Goal: Ask a question

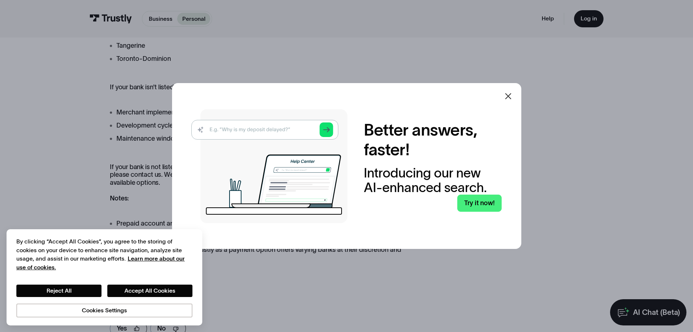
click at [508, 96] on icon at bounding box center [508, 96] width 9 height 9
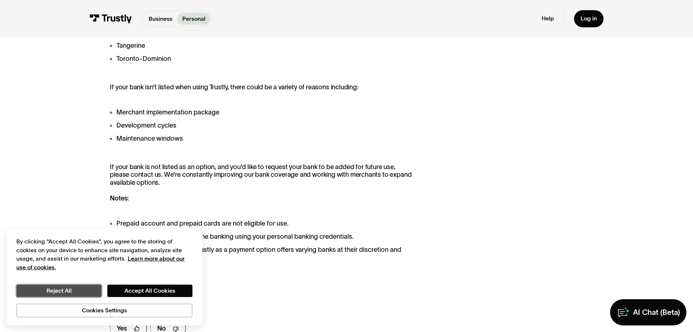
click at [66, 290] on button "Reject All" at bounding box center [58, 290] width 85 height 12
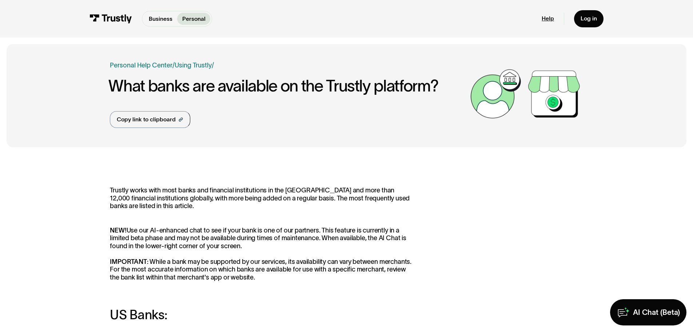
click at [549, 18] on link "Help" at bounding box center [548, 18] width 12 height 7
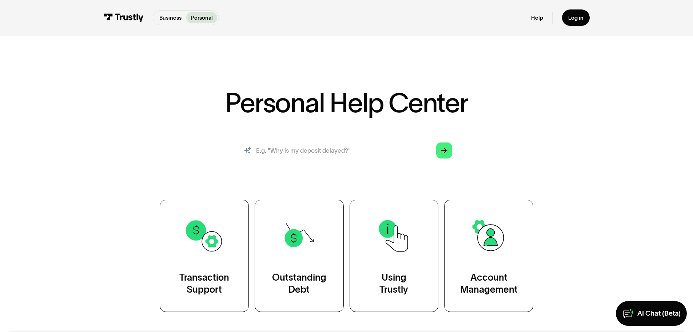
click at [320, 149] on input "search" at bounding box center [347, 150] width 224 height 25
click at [289, 150] on input "search" at bounding box center [347, 150] width 224 height 25
type input "how do you contact trustly to add your credit union to the platfrom"
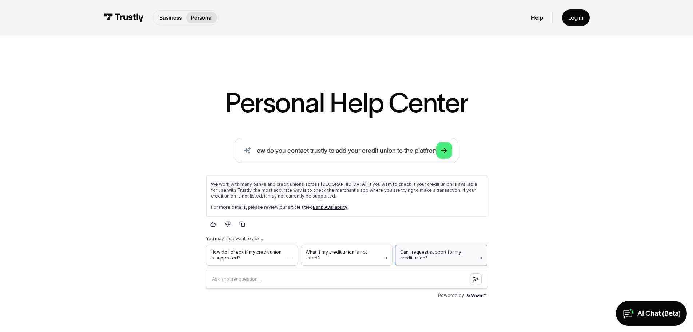
scroll to position [0, 0]
click at [444, 251] on span "Can I request support for my credit union?" at bounding box center [437, 255] width 74 height 12
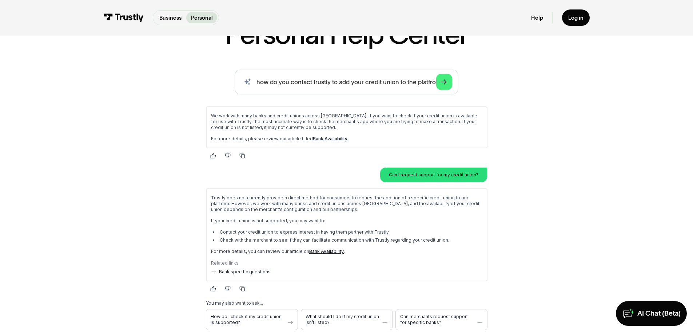
scroll to position [73, 0]
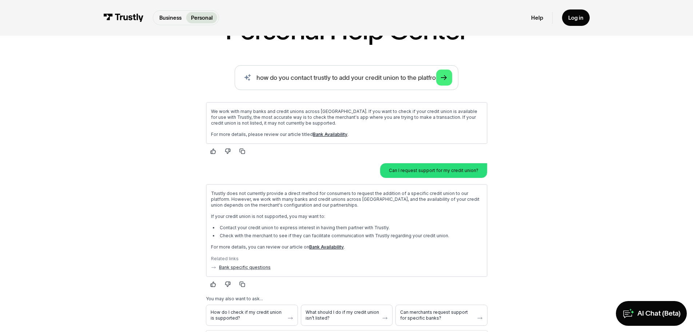
click at [329, 246] on link "Bank Availability" at bounding box center [326, 245] width 35 height 5
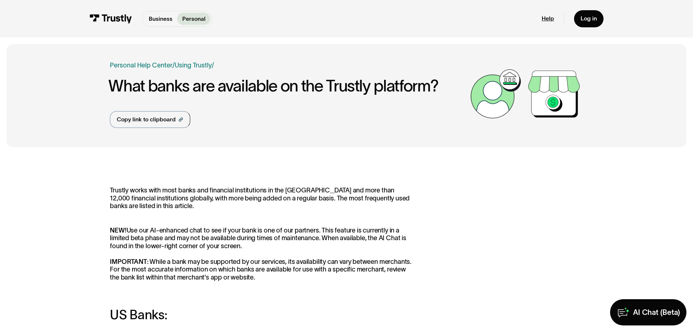
click at [547, 19] on link "Help" at bounding box center [548, 18] width 12 height 7
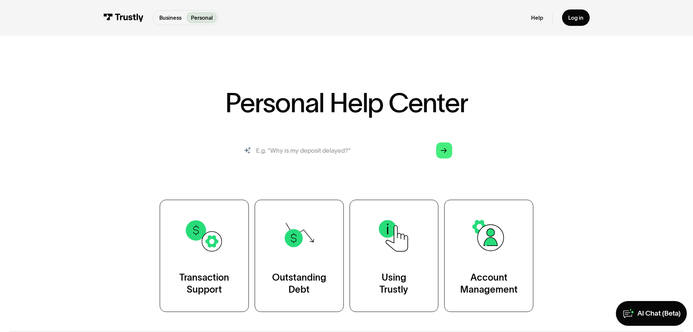
click at [293, 155] on input "search" at bounding box center [347, 150] width 224 height 25
type input "how does a credit union contact trustly to be added to thier platform"
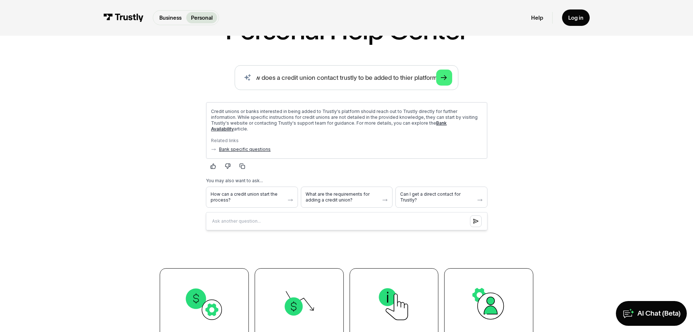
scroll to position [0, 0]
click at [241, 146] on link "Bank specific questions" at bounding box center [245, 149] width 52 height 6
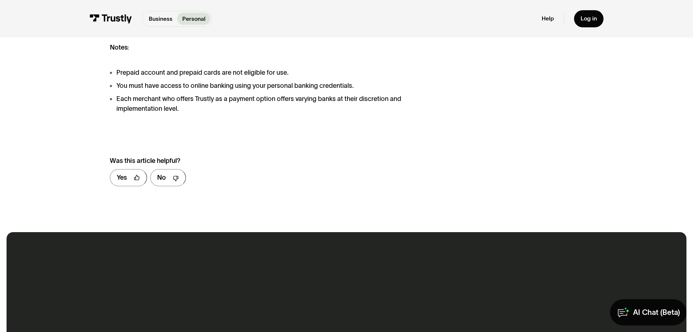
scroll to position [837, 0]
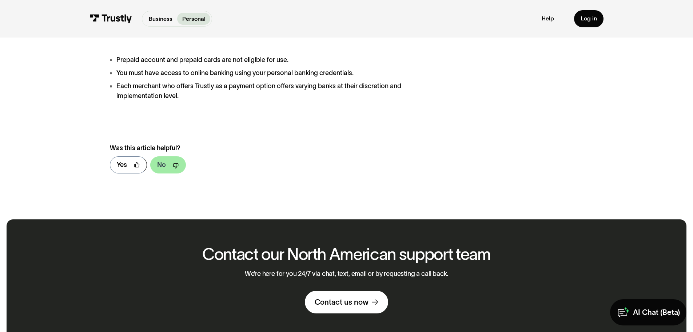
click at [166, 167] on link "No" at bounding box center [168, 164] width 36 height 17
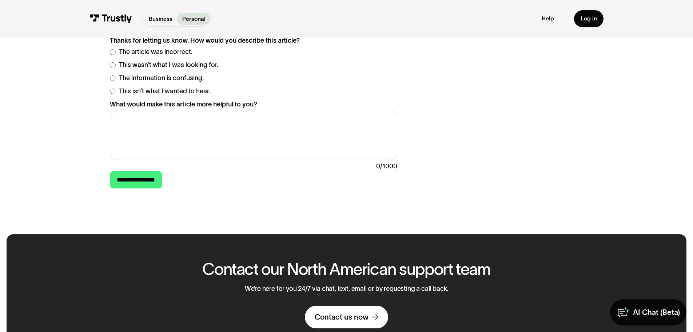
scroll to position [983, 0]
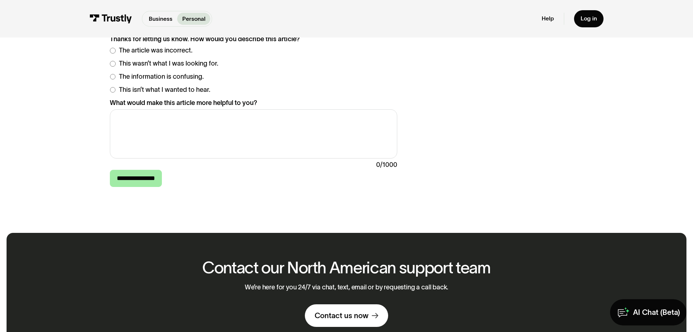
click at [142, 183] on input "**********" at bounding box center [136, 178] width 52 height 17
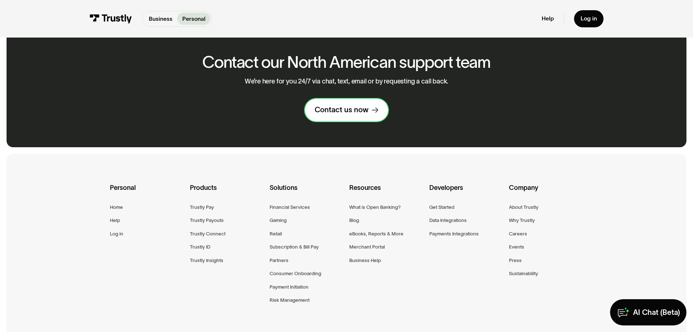
click at [342, 110] on div "Contact us now" at bounding box center [342, 109] width 54 height 9
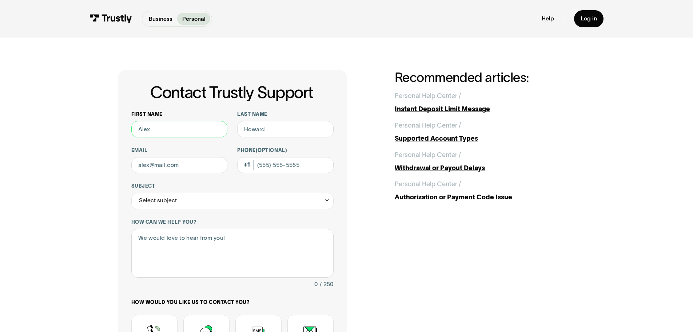
click at [174, 131] on input "First name" at bounding box center [179, 129] width 96 height 16
type input "Scott"
type input "Meyer"
type input "smeyer@ConnectCU.org"
click at [327, 201] on icon "Contact Trustly Support" at bounding box center [327, 200] width 6 height 6
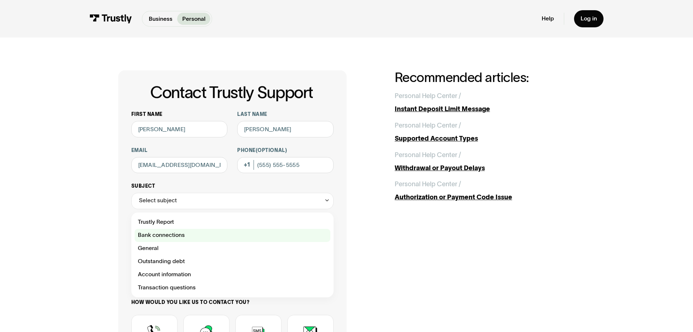
click at [269, 233] on div "Contact Trustly Support" at bounding box center [233, 235] width 196 height 13
type input "**********"
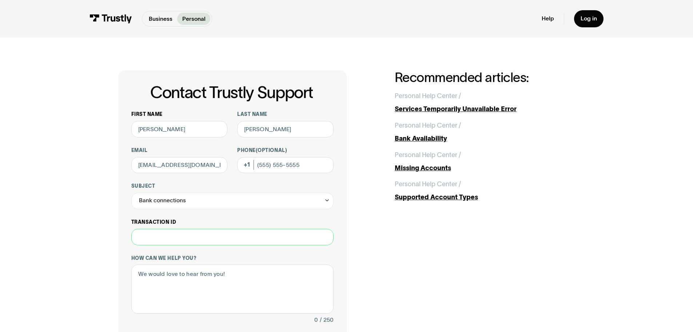
click at [174, 238] on input "Transaction ID" at bounding box center [232, 237] width 202 height 16
click at [187, 301] on textarea "How can we help you?" at bounding box center [232, 288] width 202 height 49
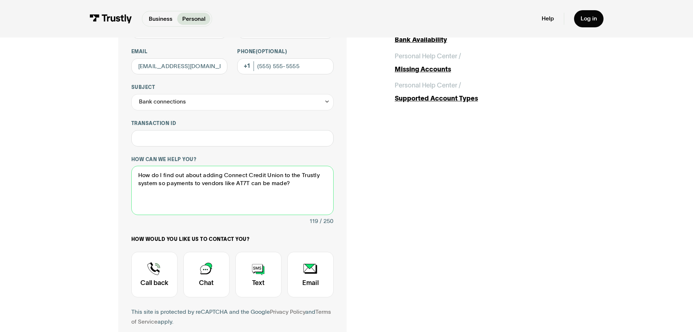
scroll to position [109, 0]
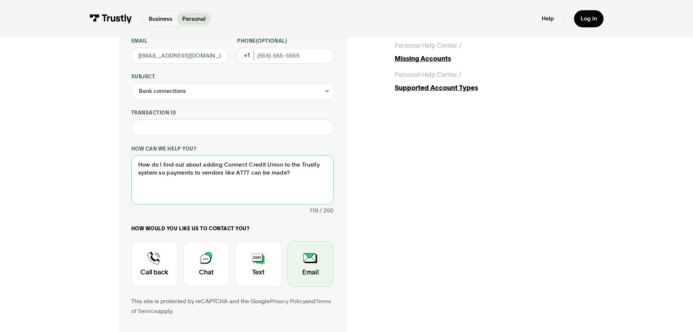
type textarea "How do I find out about adding Connect Credit Union to the Trustly system so pa…"
click at [315, 259] on div "Contact Trustly Support" at bounding box center [310, 263] width 46 height 45
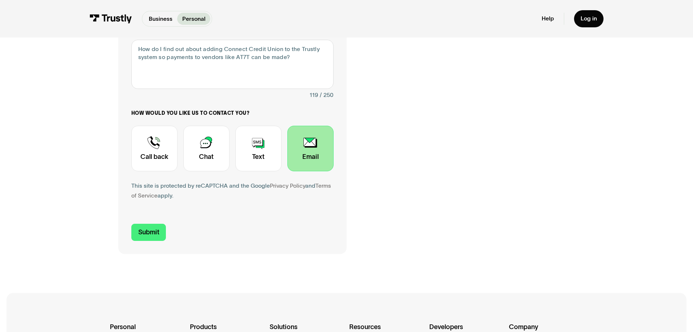
scroll to position [255, 0]
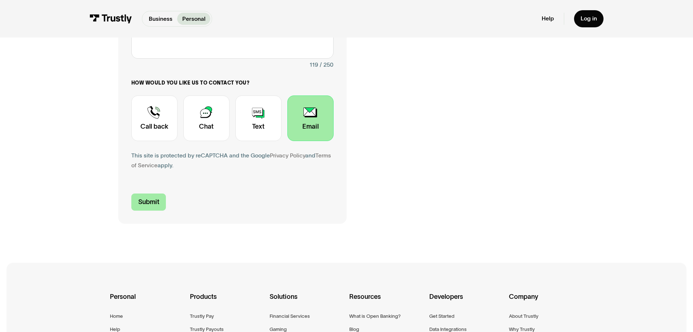
click at [154, 203] on input "Submit" at bounding box center [148, 201] width 35 height 17
